Goal: Information Seeking & Learning: Learn about a topic

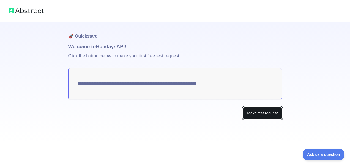
click at [248, 116] on button "Make test request" at bounding box center [262, 113] width 39 height 12
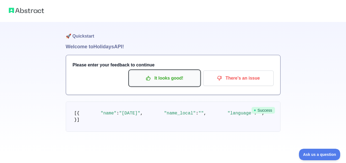
click at [161, 81] on p "It looks good!" at bounding box center [164, 78] width 62 height 9
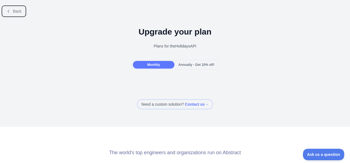
click at [9, 10] on icon at bounding box center [8, 11] width 4 height 4
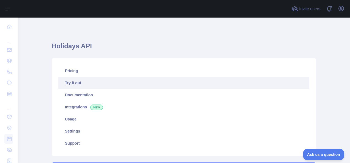
click at [77, 83] on link "Try it out" at bounding box center [183, 83] width 251 height 12
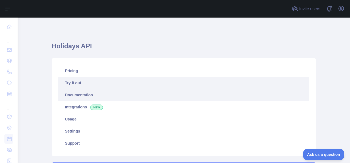
click at [85, 95] on link "Documentation" at bounding box center [183, 95] width 251 height 12
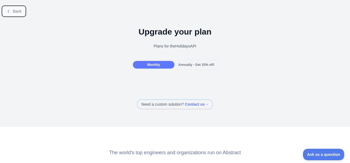
click at [10, 7] on button "Back" at bounding box center [14, 11] width 22 height 9
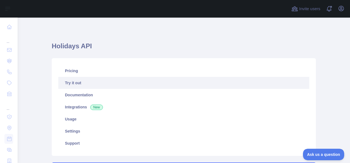
click at [78, 84] on link "Try it out" at bounding box center [183, 83] width 251 height 12
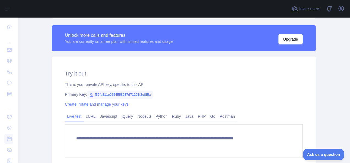
scroll to position [193, 0]
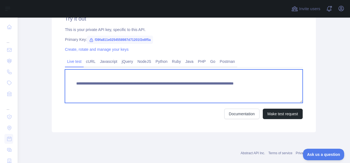
click at [171, 90] on textarea "**********" at bounding box center [184, 87] width 238 height 34
type textarea "**********"
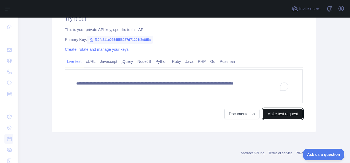
click at [269, 114] on button "Make test request" at bounding box center [283, 114] width 40 height 10
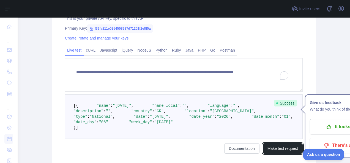
scroll to position [203, 0]
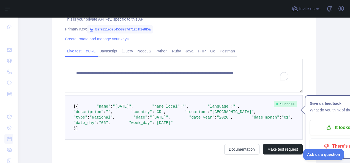
click at [89, 53] on link "cURL" at bounding box center [91, 51] width 14 height 9
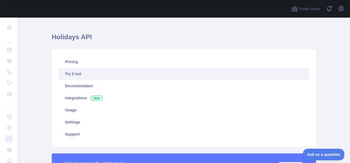
scroll to position [0, 0]
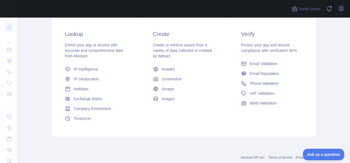
scroll to position [110, 0]
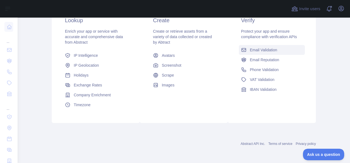
click at [262, 51] on span "Email Validation" at bounding box center [263, 50] width 27 height 6
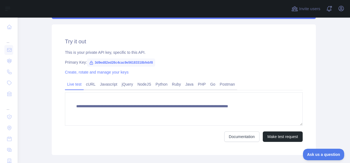
scroll to position [215, 0]
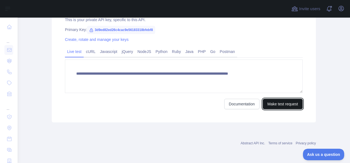
click at [281, 107] on button "Make test request" at bounding box center [283, 104] width 40 height 10
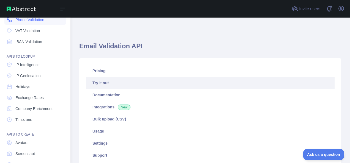
scroll to position [55, 0]
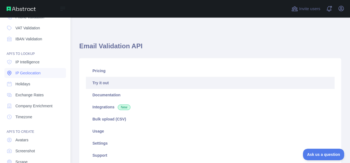
click at [43, 74] on link "IP Geolocation" at bounding box center [35, 73] width 62 height 10
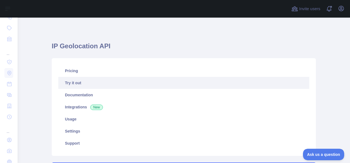
click at [69, 80] on link "Try it out" at bounding box center [183, 83] width 251 height 12
click at [72, 84] on link "Try it out" at bounding box center [183, 83] width 251 height 12
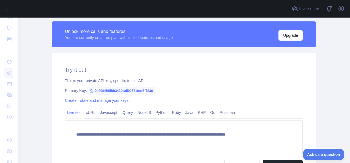
scroll to position [165, 0]
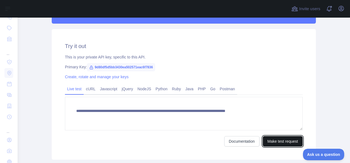
click at [282, 143] on button "Make test request" at bounding box center [283, 141] width 40 height 10
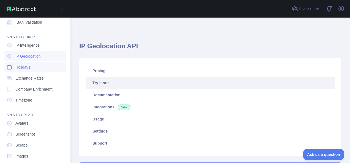
scroll to position [79, 0]
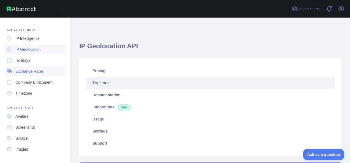
click at [43, 74] on link "Exchange Rates" at bounding box center [35, 72] width 62 height 10
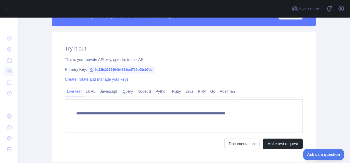
scroll to position [165, 0]
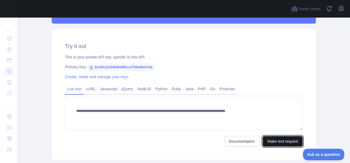
click at [278, 145] on button "Make test request" at bounding box center [283, 141] width 40 height 10
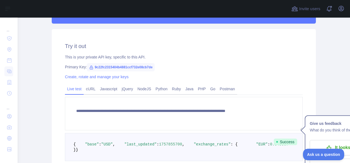
scroll to position [220, 0]
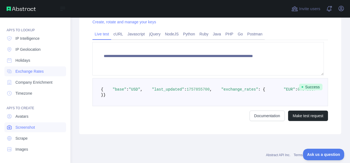
click at [34, 128] on span "Screenshot" at bounding box center [25, 128] width 20 height 6
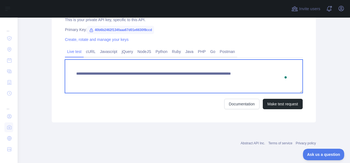
drag, startPoint x: 243, startPoint y: 73, endPoint x: 281, endPoint y: 75, distance: 38.0
click at [281, 75] on textarea "**********" at bounding box center [184, 77] width 238 height 34
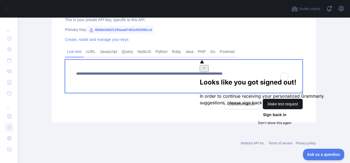
type textarea "**********"
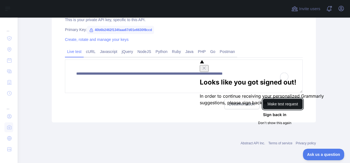
click at [284, 107] on button "Make test request" at bounding box center [283, 104] width 40 height 10
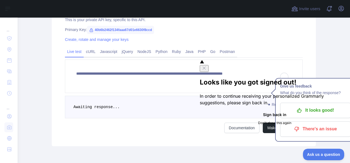
click at [206, 66] on icon "Close" at bounding box center [204, 68] width 4 height 4
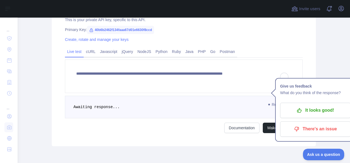
click at [315, 68] on div "**********" at bounding box center [183, 53] width 271 height 186
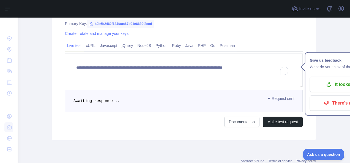
scroll to position [230, 0]
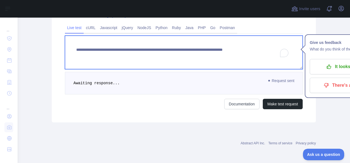
drag, startPoint x: 231, startPoint y: 46, endPoint x: 266, endPoint y: 46, distance: 35.5
click at [266, 46] on textarea "**********" at bounding box center [184, 53] width 238 height 34
